Goal: Find specific page/section: Find specific page/section

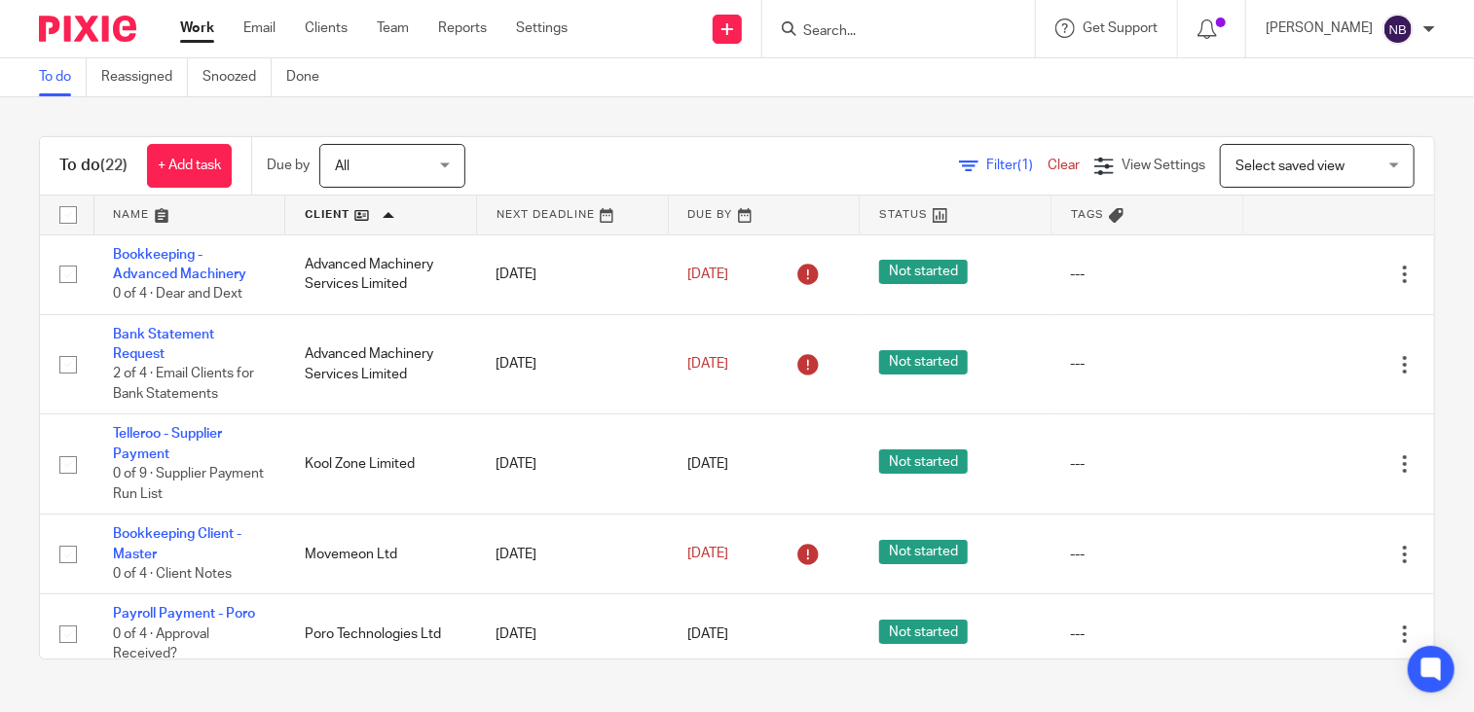
click at [919, 13] on div at bounding box center [898, 28] width 273 height 57
click at [916, 24] on input "Search" at bounding box center [888, 32] width 175 height 18
click at [915, 23] on input "Search" at bounding box center [888, 32] width 175 height 18
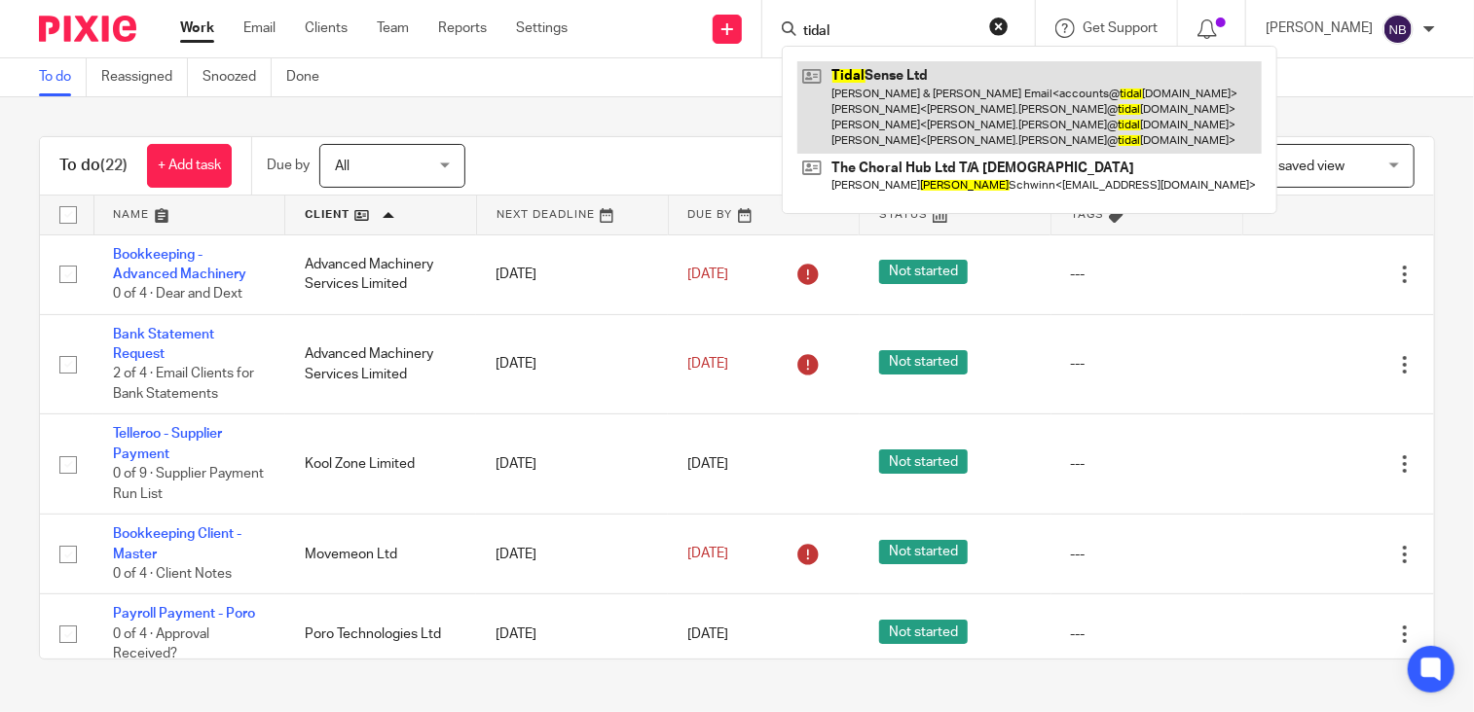
type input "tidal"
click at [940, 104] on link at bounding box center [1029, 107] width 464 height 92
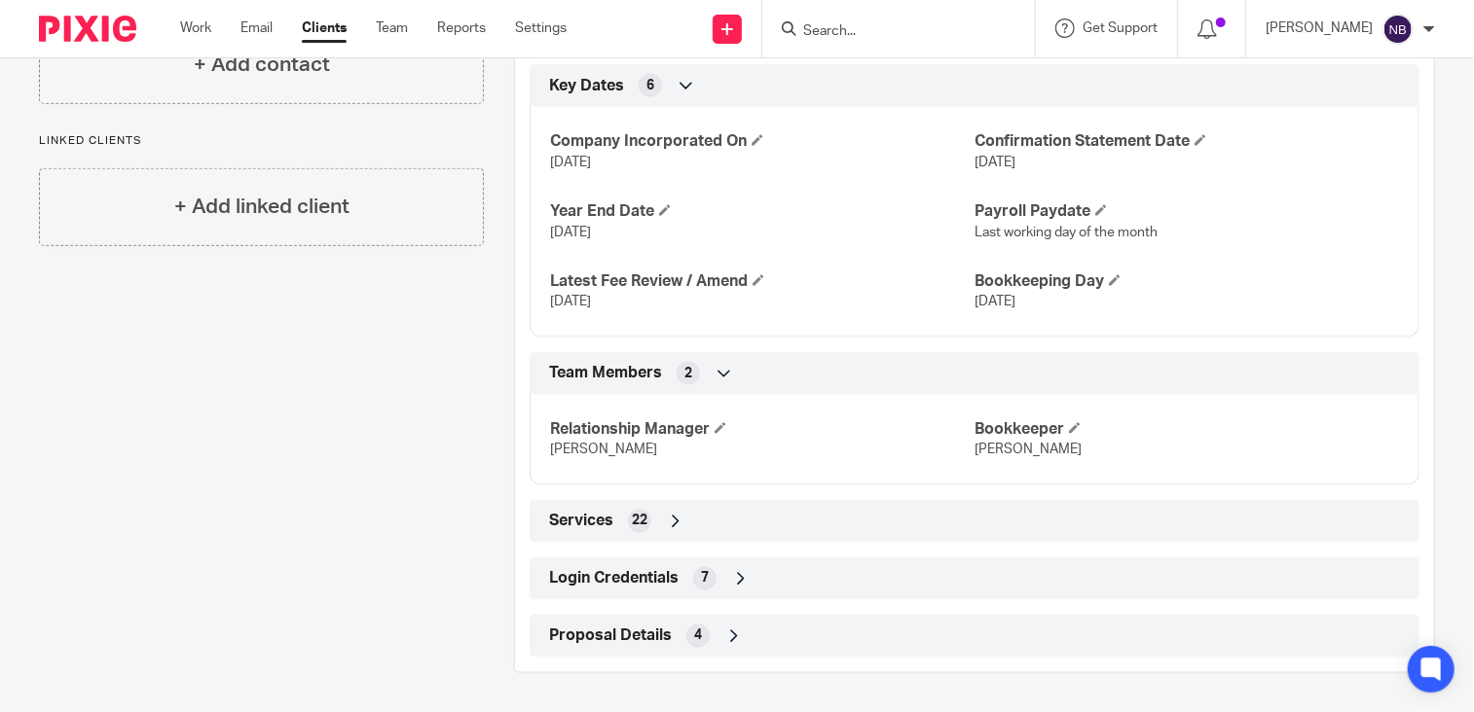
scroll to position [1105, 0]
click at [732, 582] on icon at bounding box center [740, 578] width 19 height 19
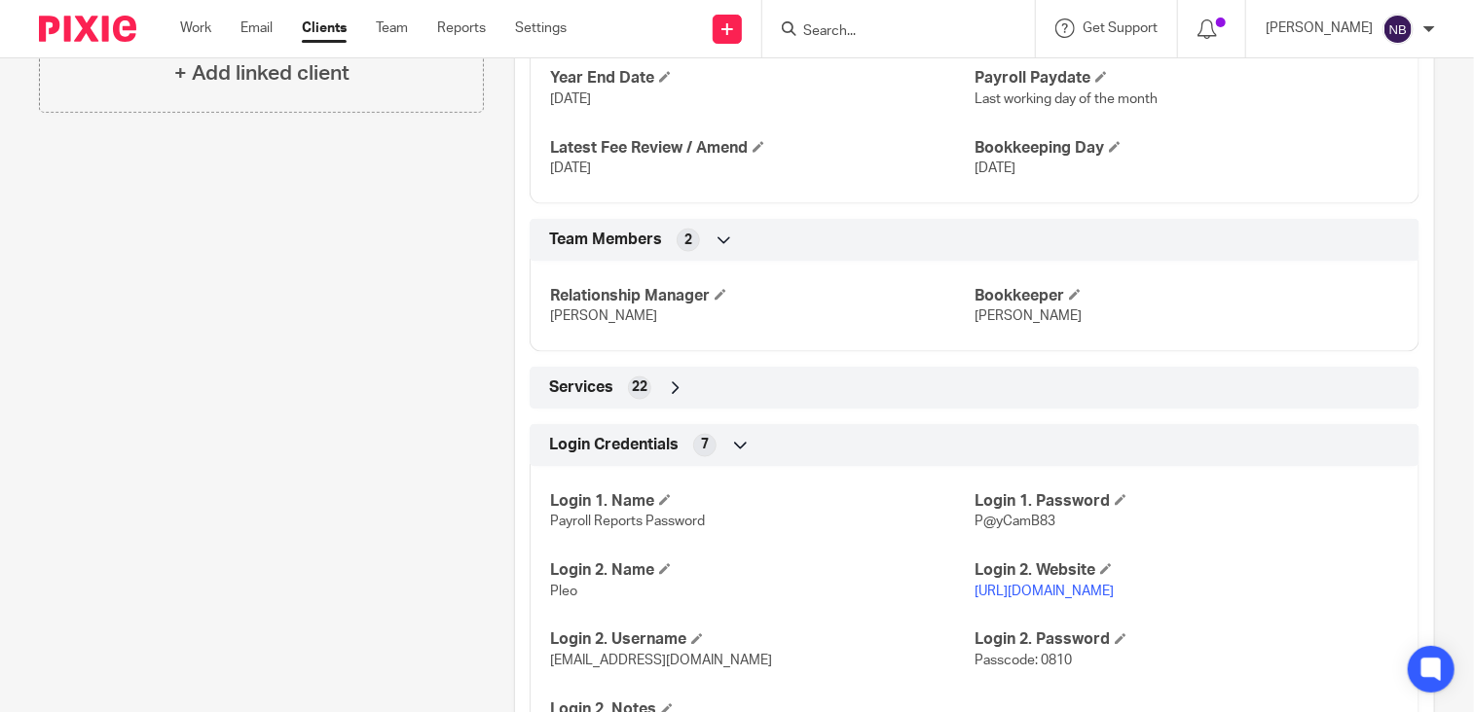
scroll to position [1299, 0]
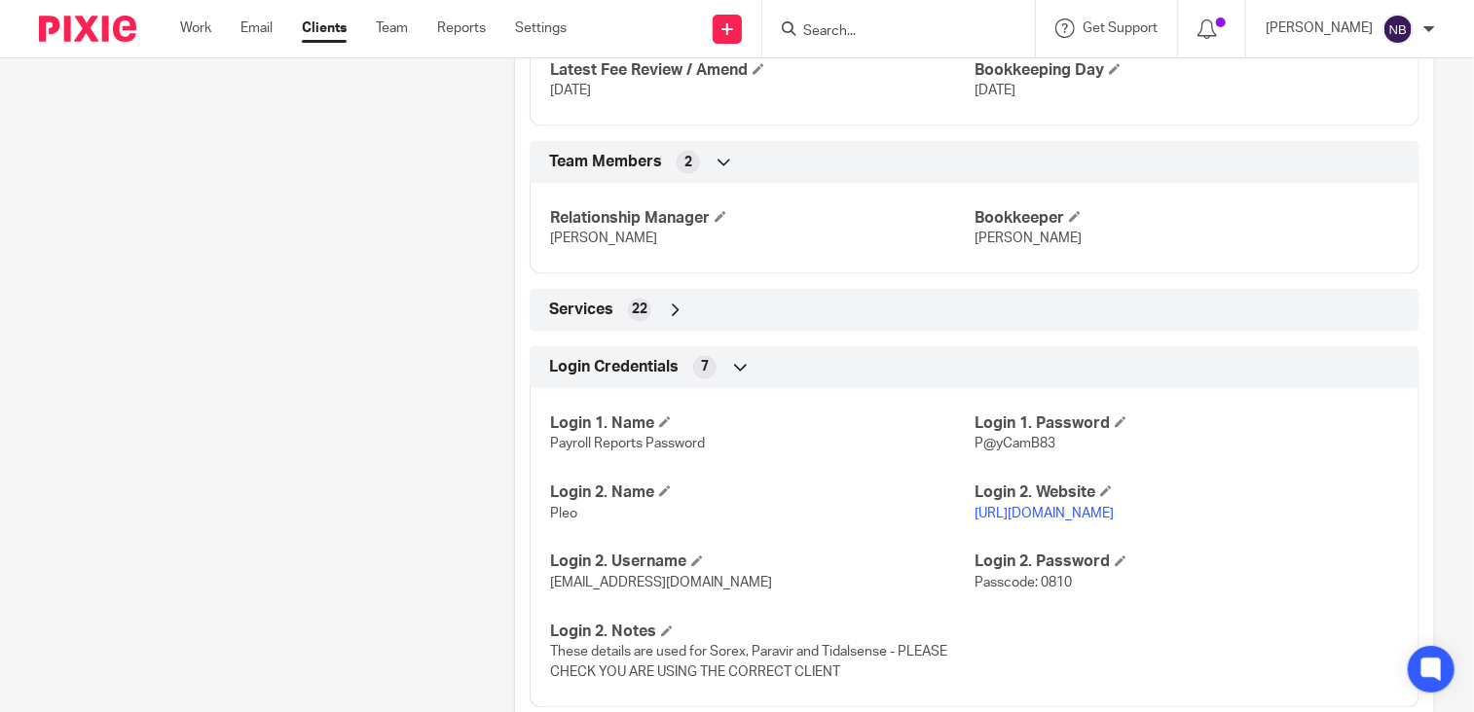
click at [1088, 521] on link "[URL][DOMAIN_NAME]" at bounding box center [1043, 514] width 139 height 14
